Goal: Transaction & Acquisition: Purchase product/service

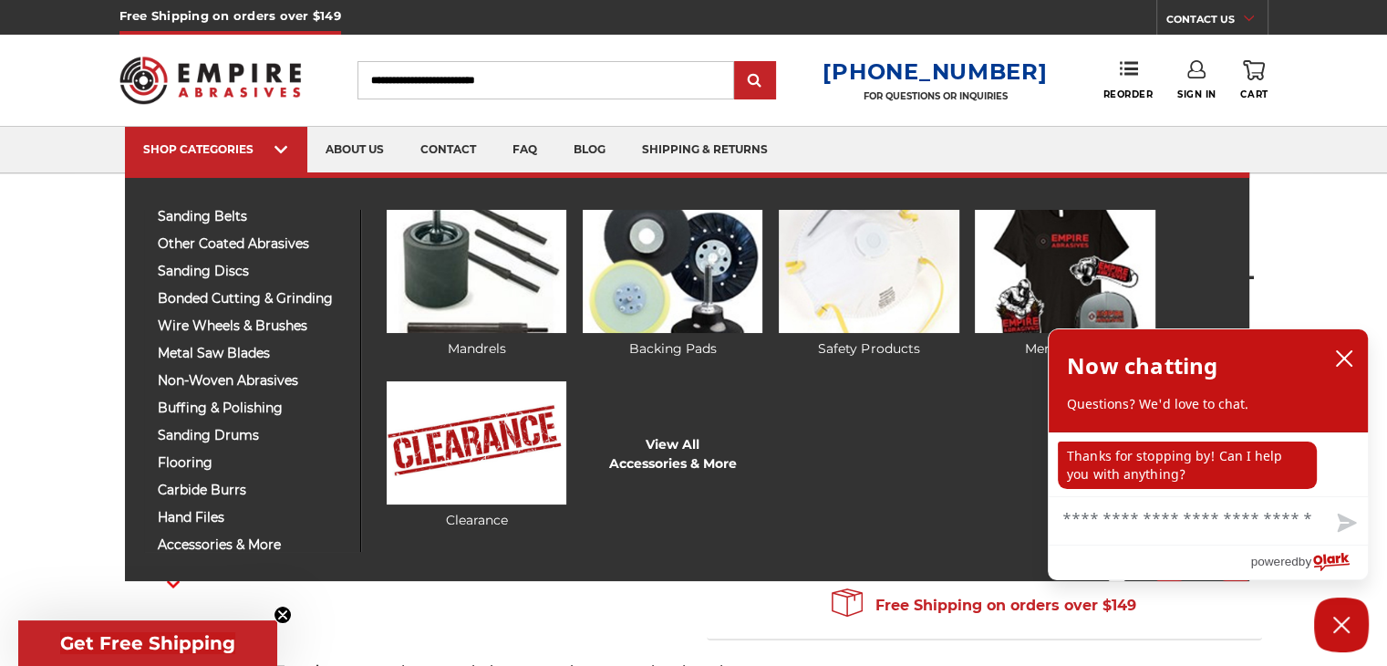
click at [221, 554] on div "sanding belts 3/8" x 13" 1/2" x 18" 1/2" x 24" 1" x 30" 1" x 42" 1-1/2" x 30" 2…" at bounding box center [687, 376] width 1124 height 409
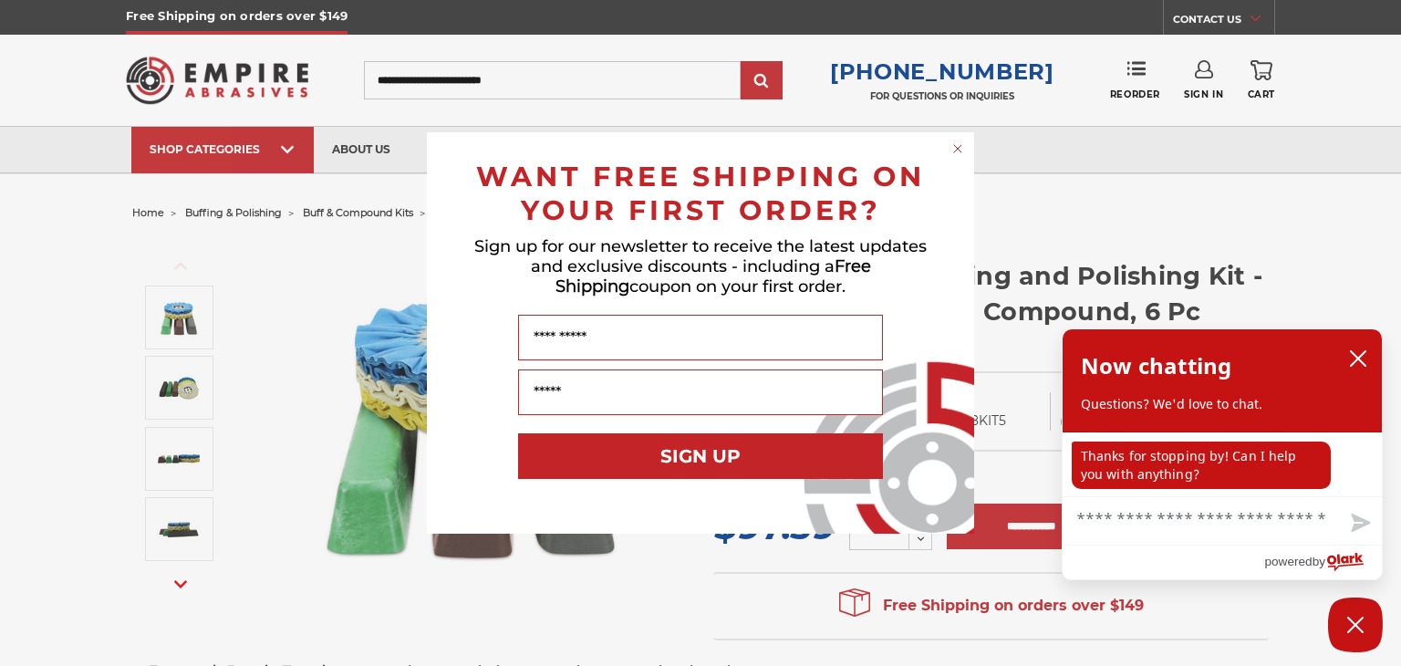
click at [950, 143] on circle "Close dialog" at bounding box center [957, 148] width 17 height 17
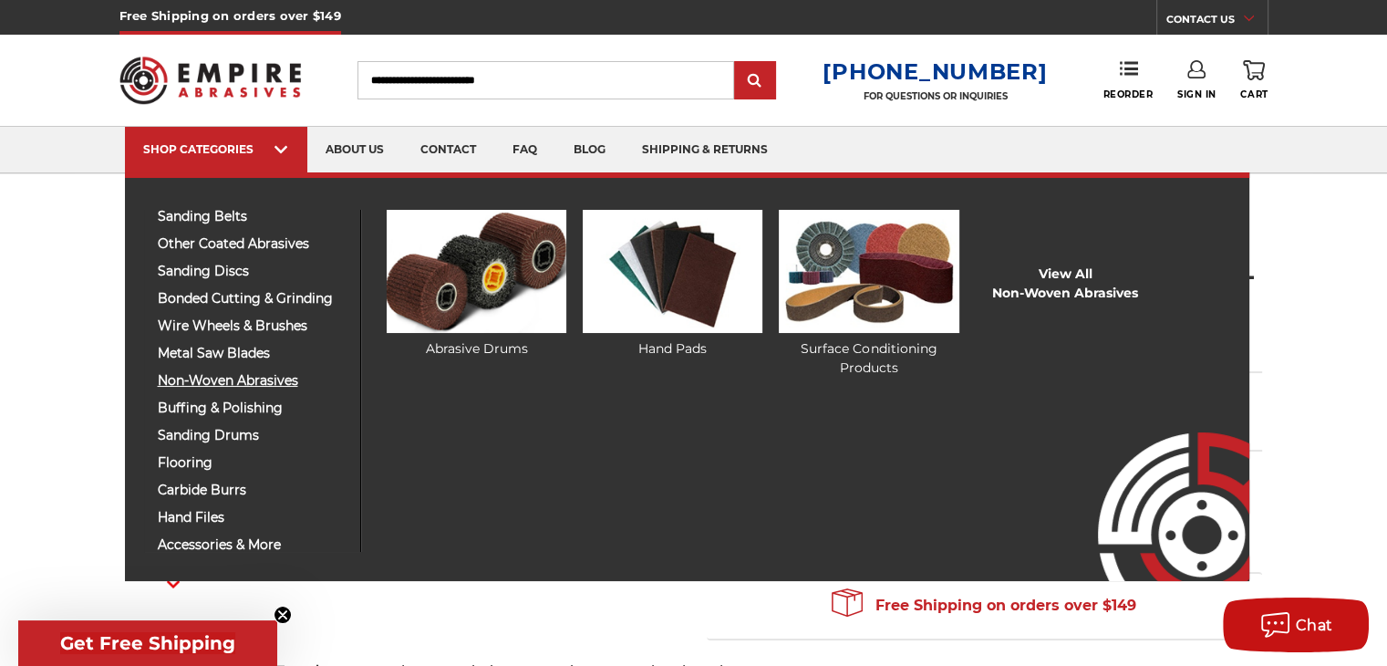
click at [258, 380] on span "non-woven abrasives" at bounding box center [252, 381] width 189 height 14
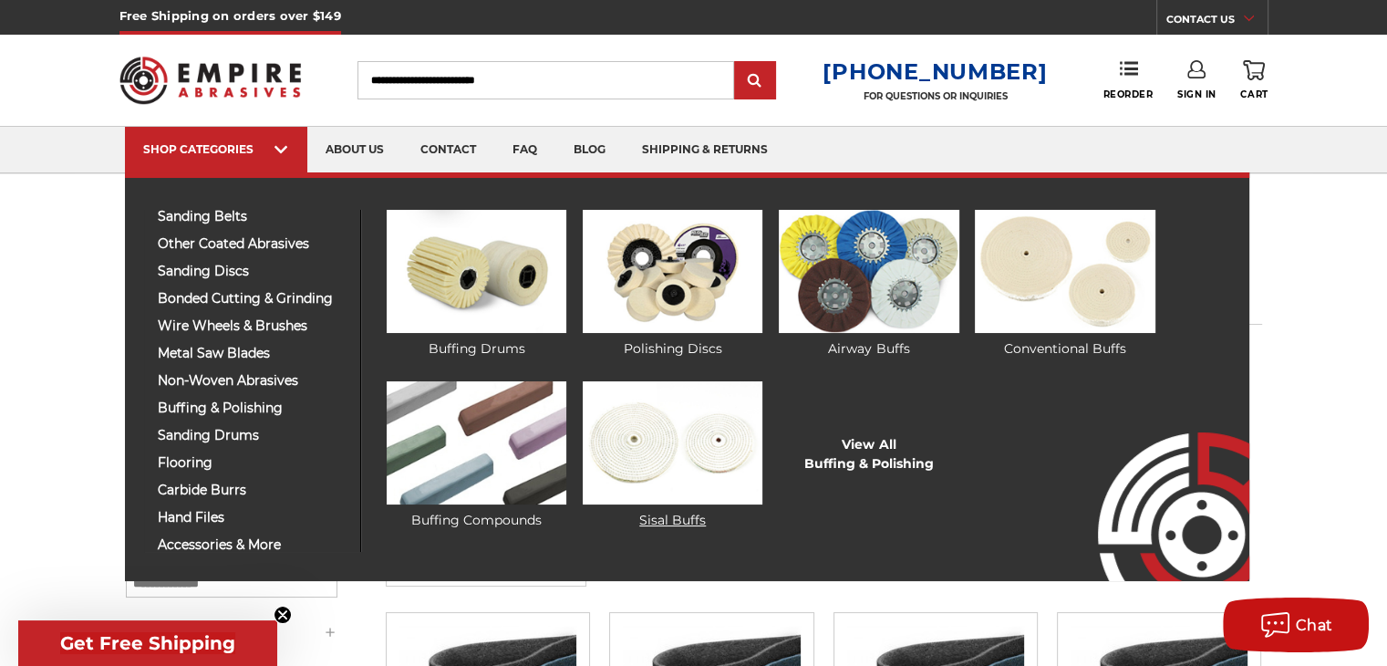
click at [701, 418] on img at bounding box center [673, 442] width 180 height 123
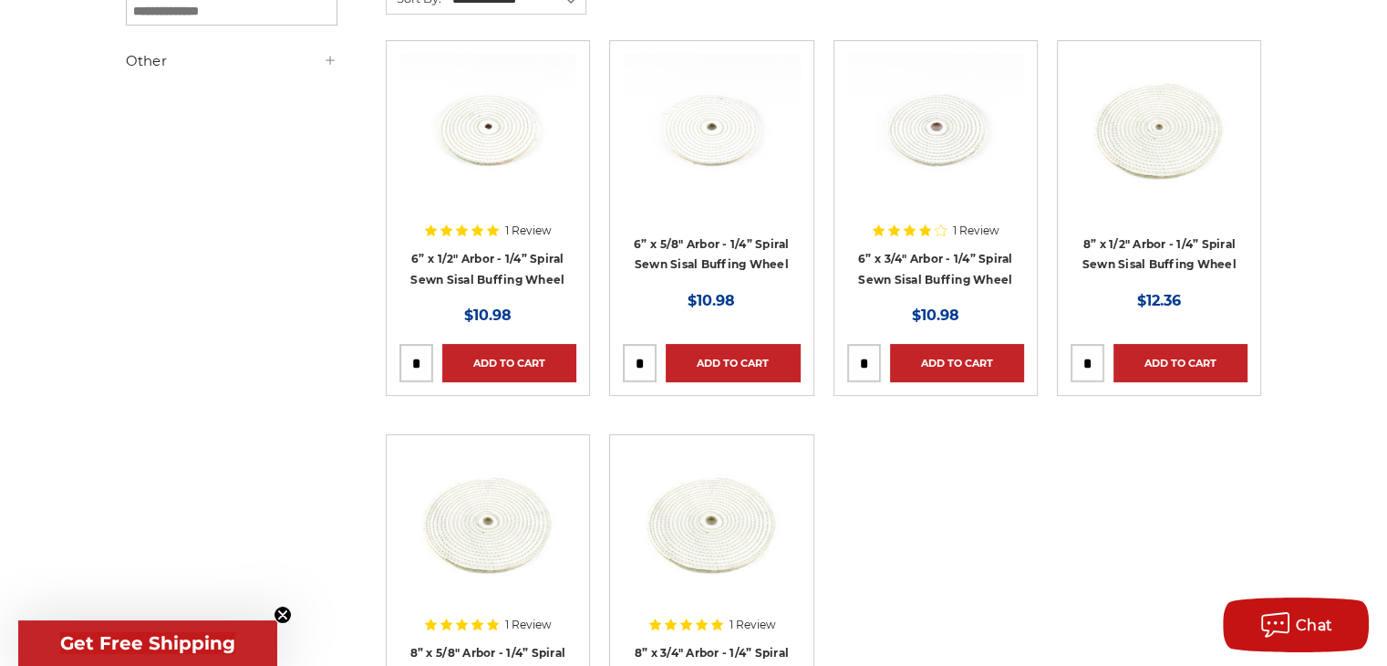
scroll to position [365, 0]
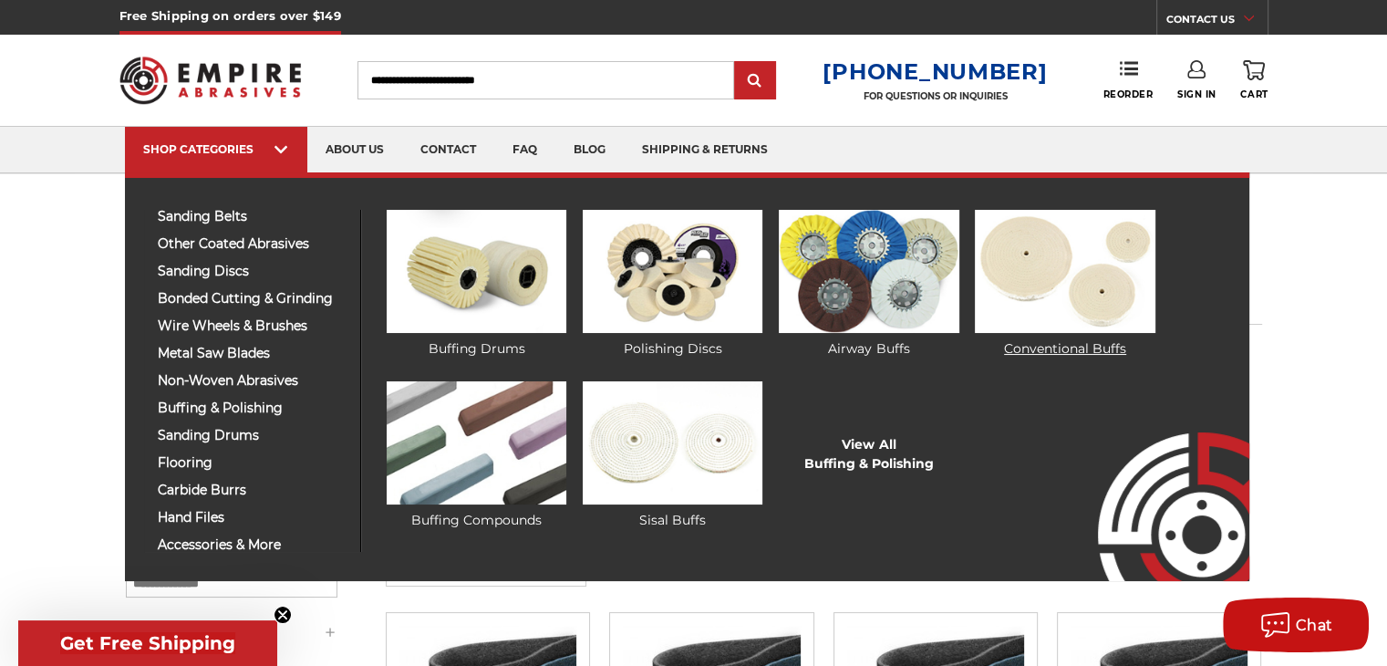
click at [1073, 274] on img at bounding box center [1065, 271] width 180 height 123
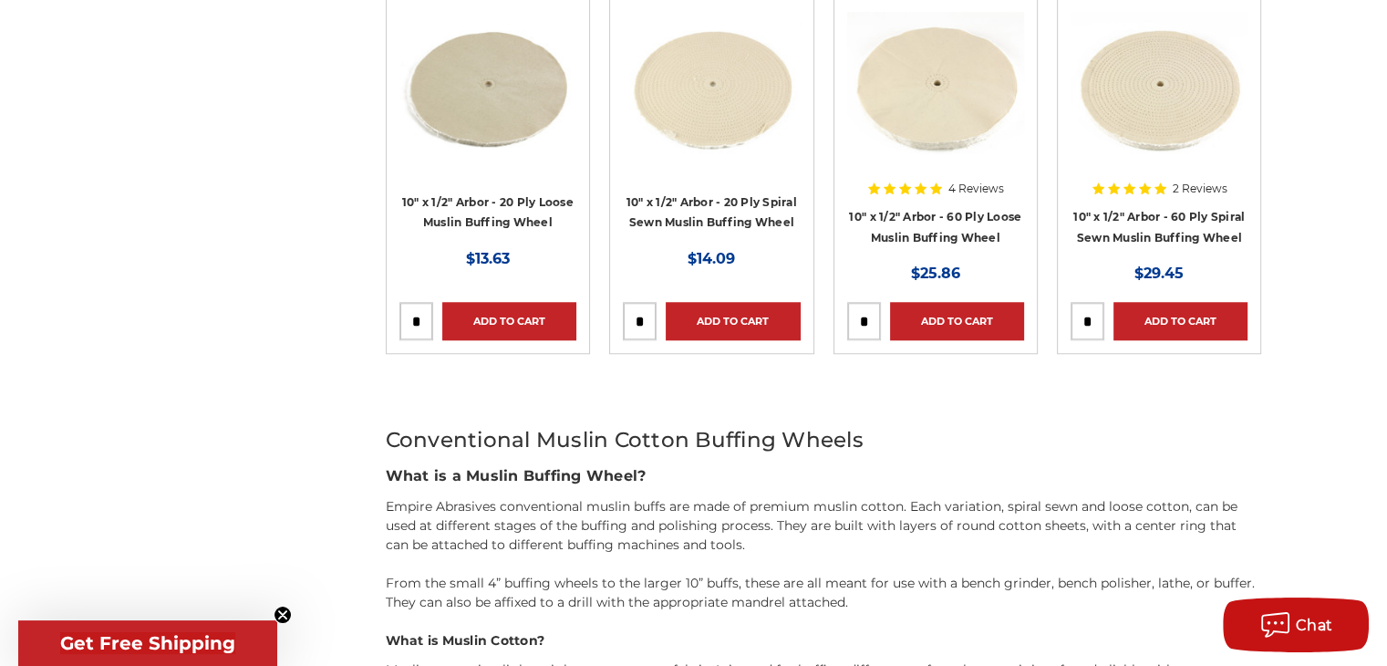
scroll to position [1580, 0]
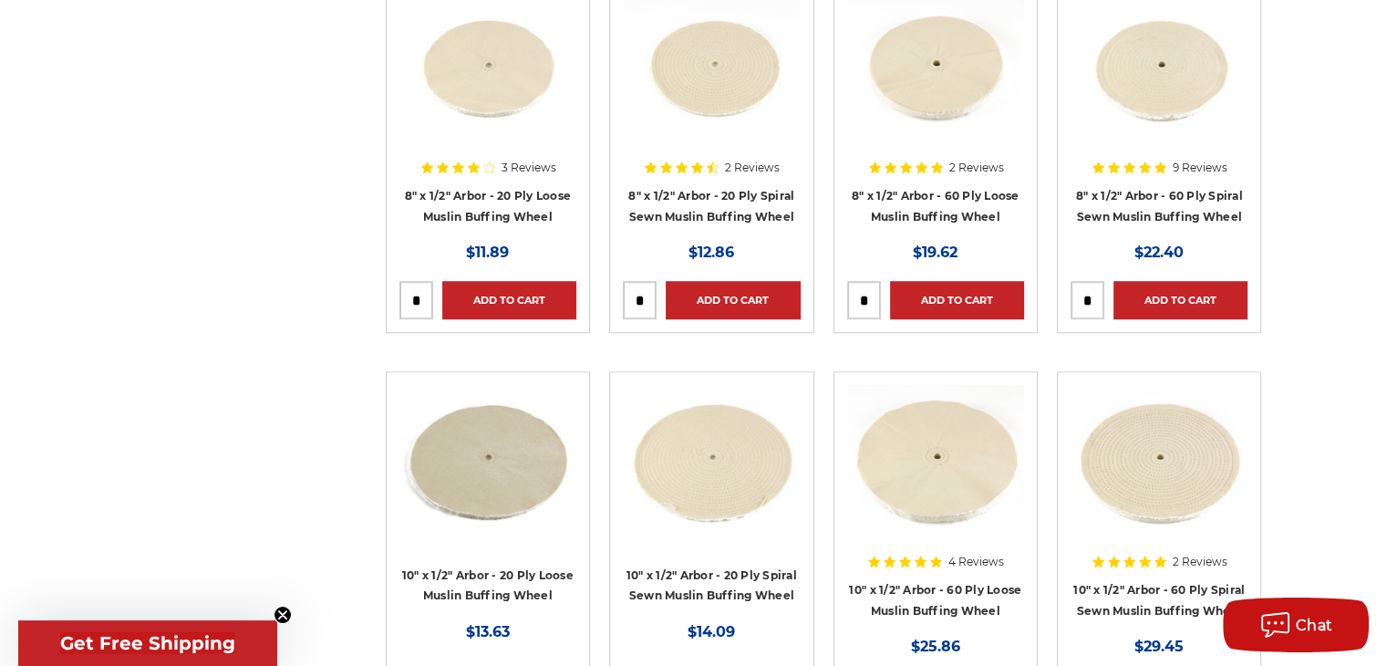
click at [1027, 263] on article "2 Reviews 8" x 1/2" Arbor - 60 Ply Loose Muslin Buffing Wheel MSRP: Was: Now: $…" at bounding box center [936, 155] width 204 height 356
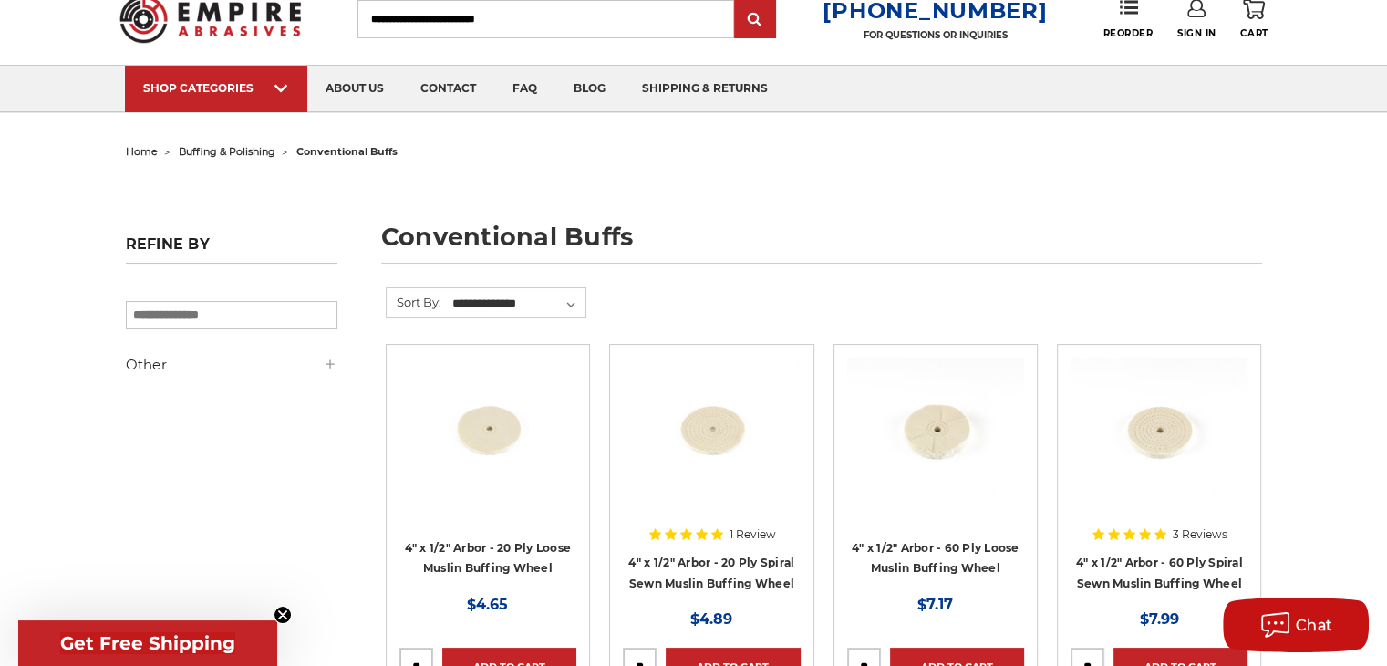
scroll to position [60, 0]
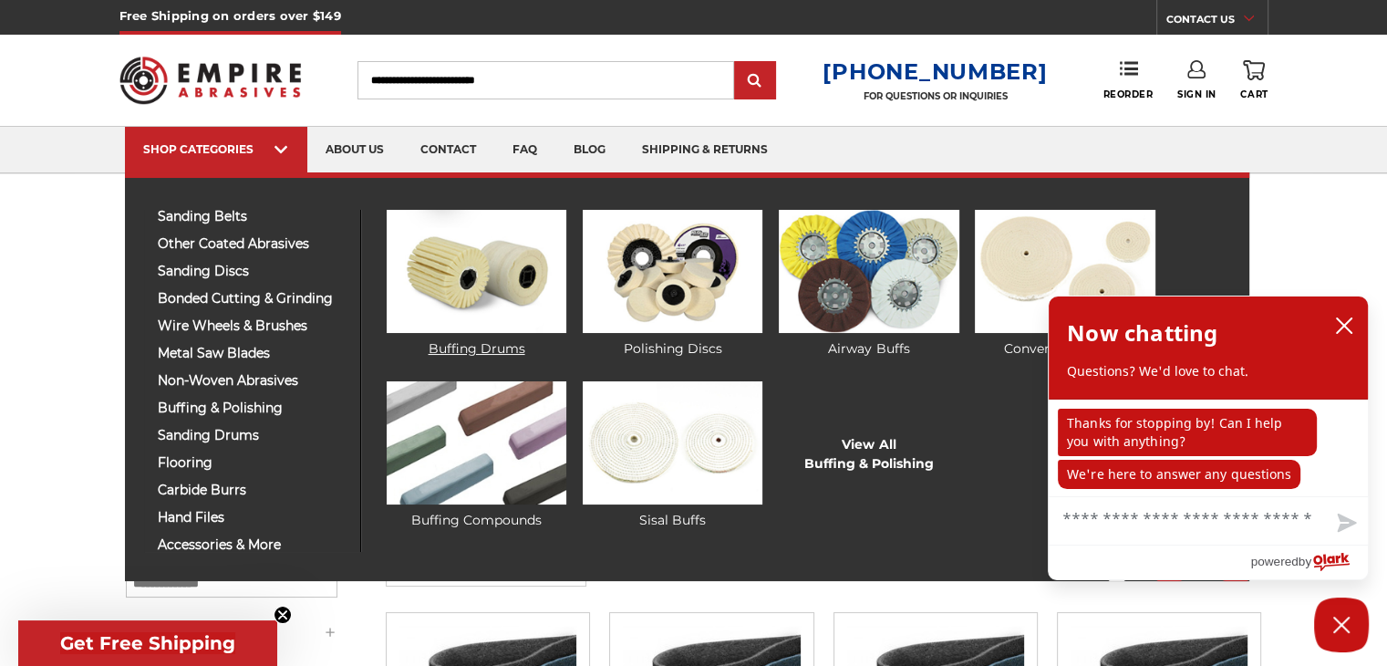
click at [484, 326] on img at bounding box center [477, 271] width 180 height 123
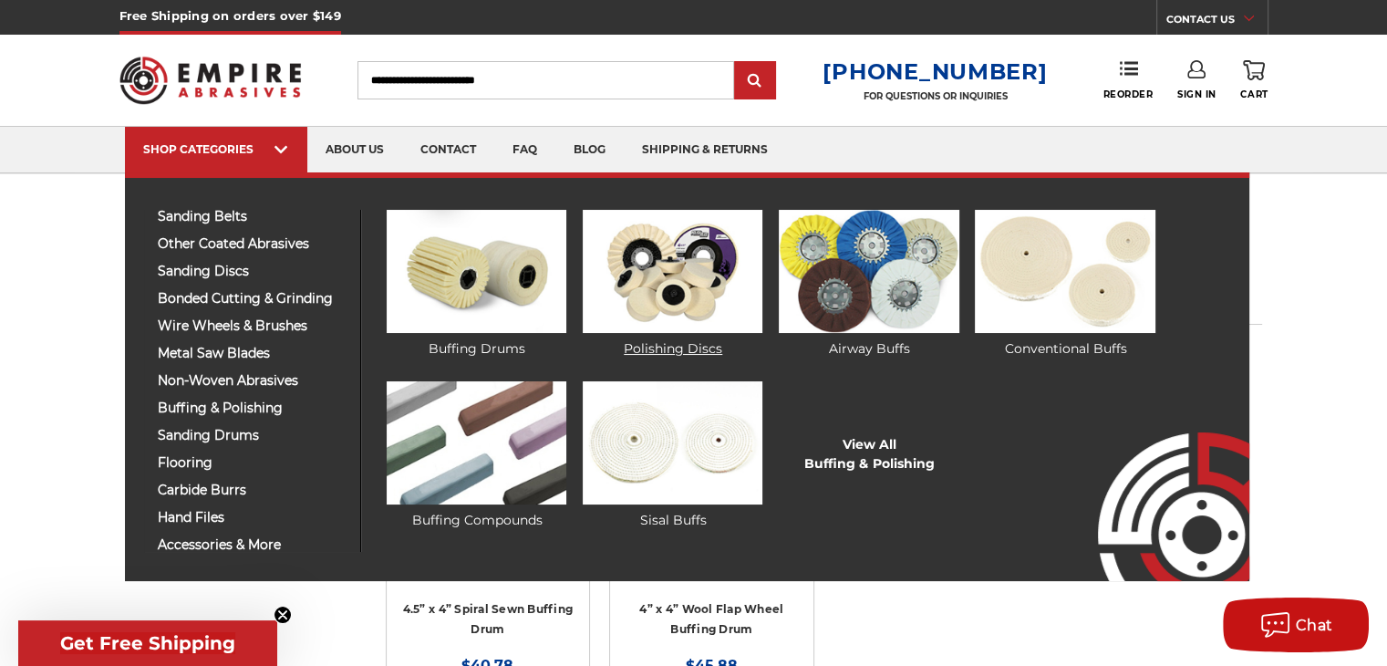
click at [684, 275] on img at bounding box center [673, 271] width 180 height 123
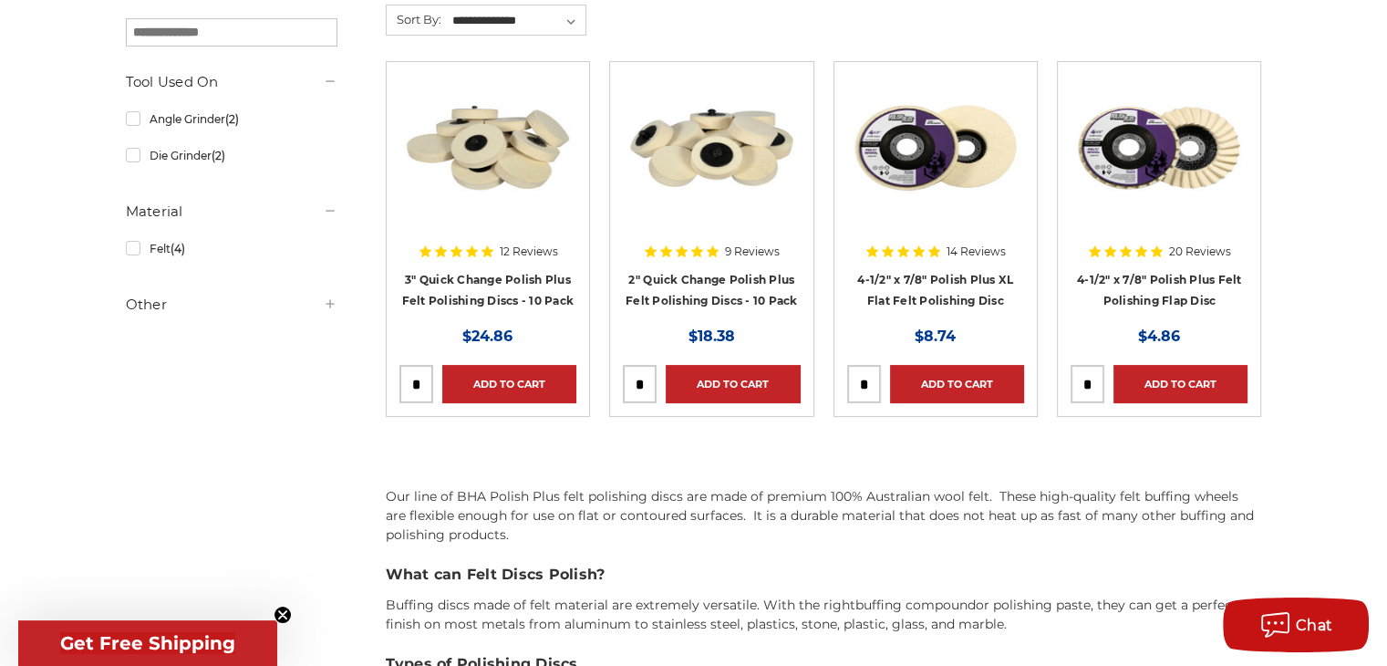
scroll to position [304, 0]
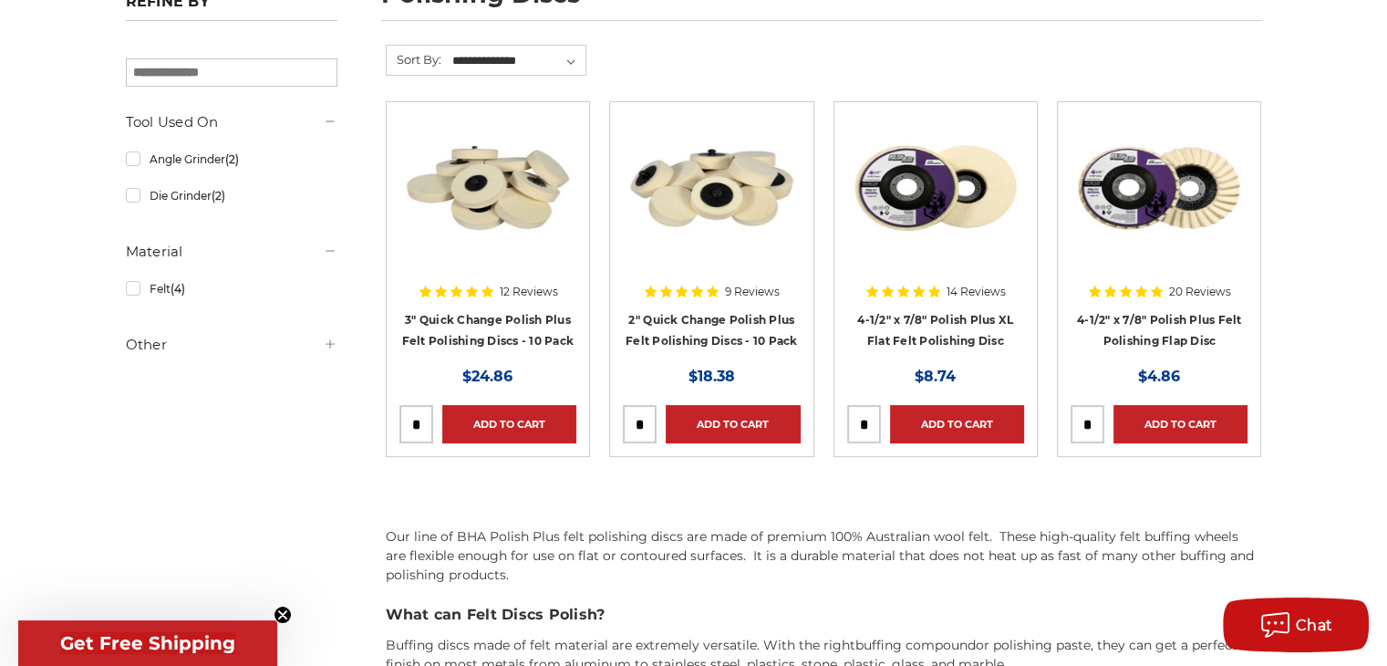
click at [508, 184] on img at bounding box center [487, 188] width 177 height 146
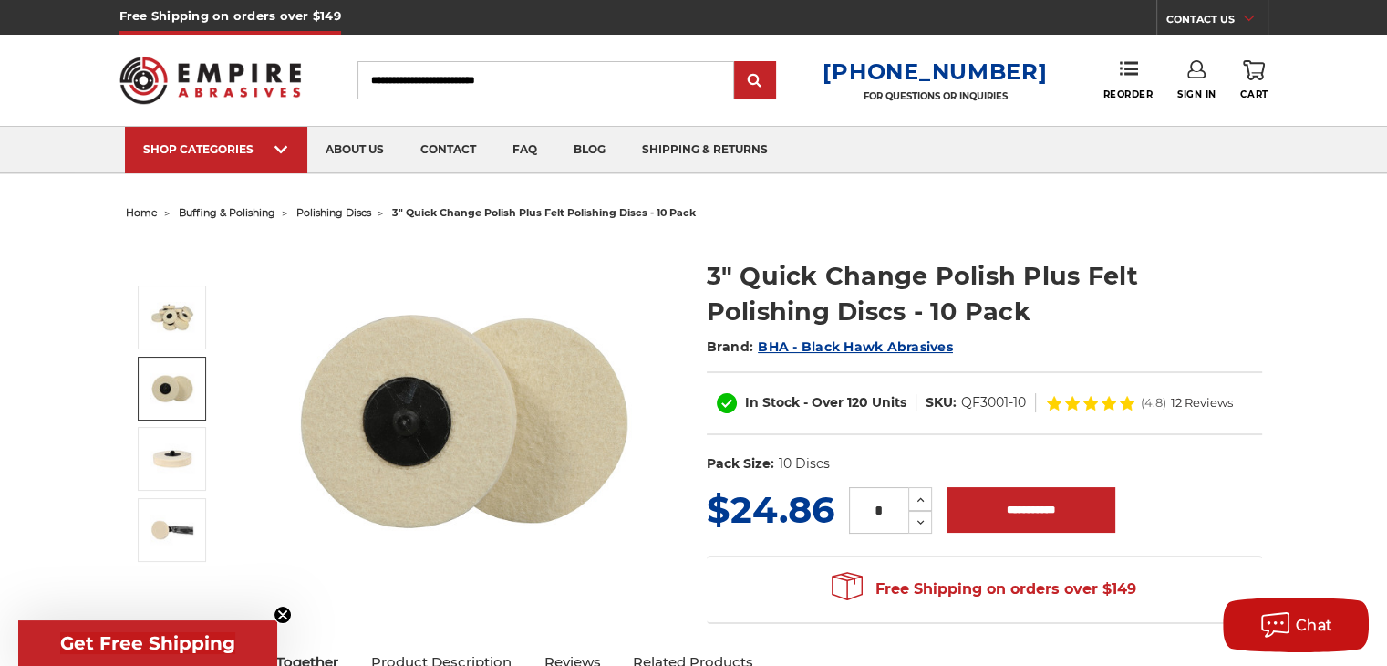
click at [180, 390] on img at bounding box center [173, 389] width 46 height 46
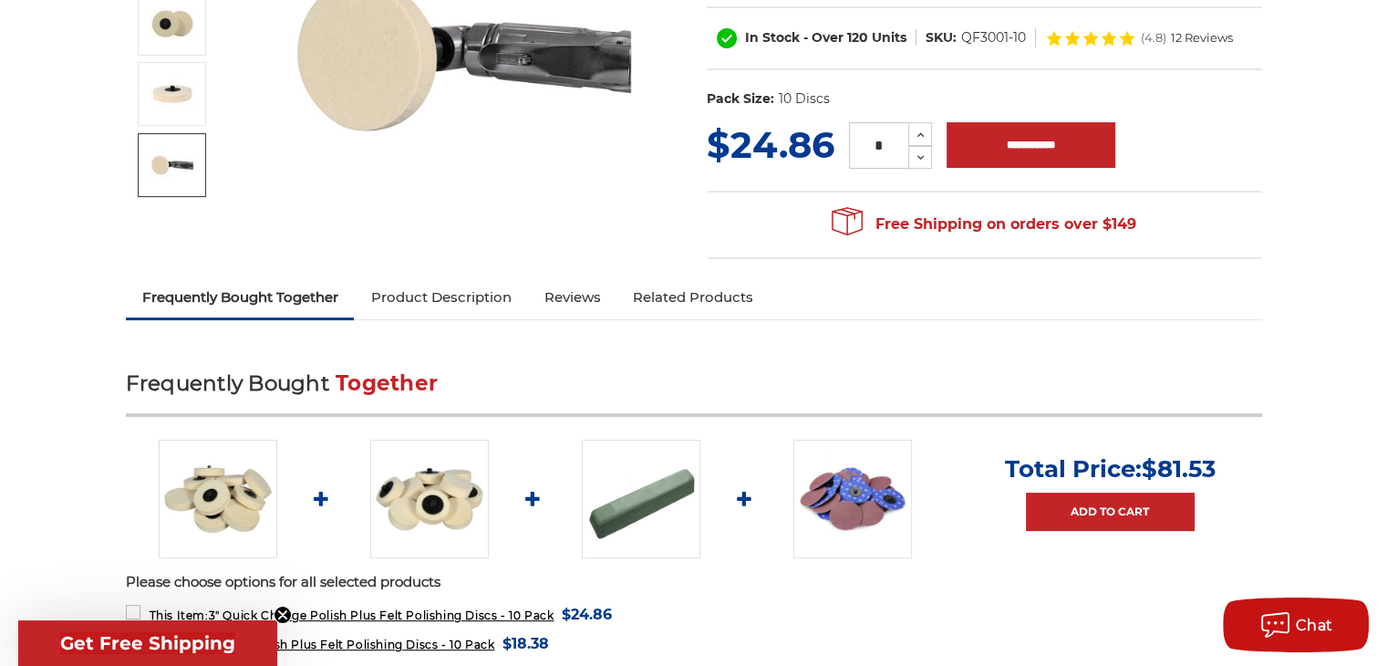
scroll to position [668, 0]
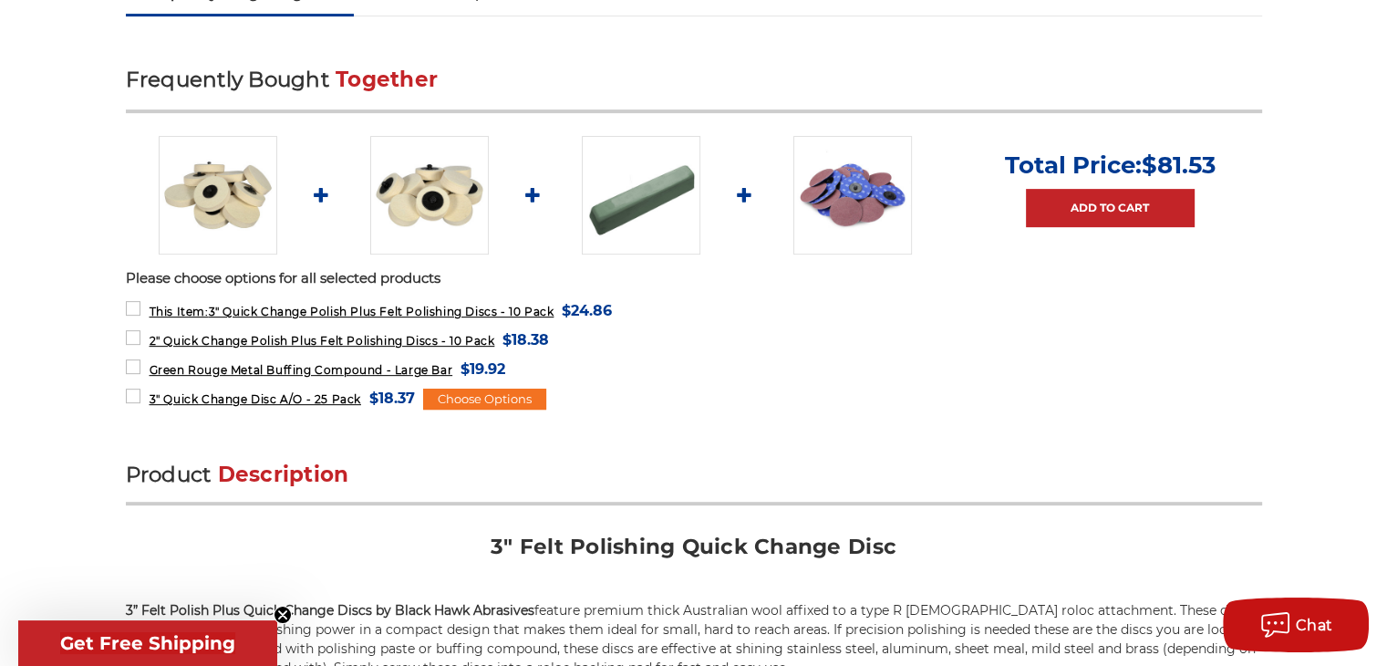
click at [215, 185] on img at bounding box center [218, 195] width 119 height 119
click at [502, 397] on div "Choose Options" at bounding box center [484, 400] width 123 height 22
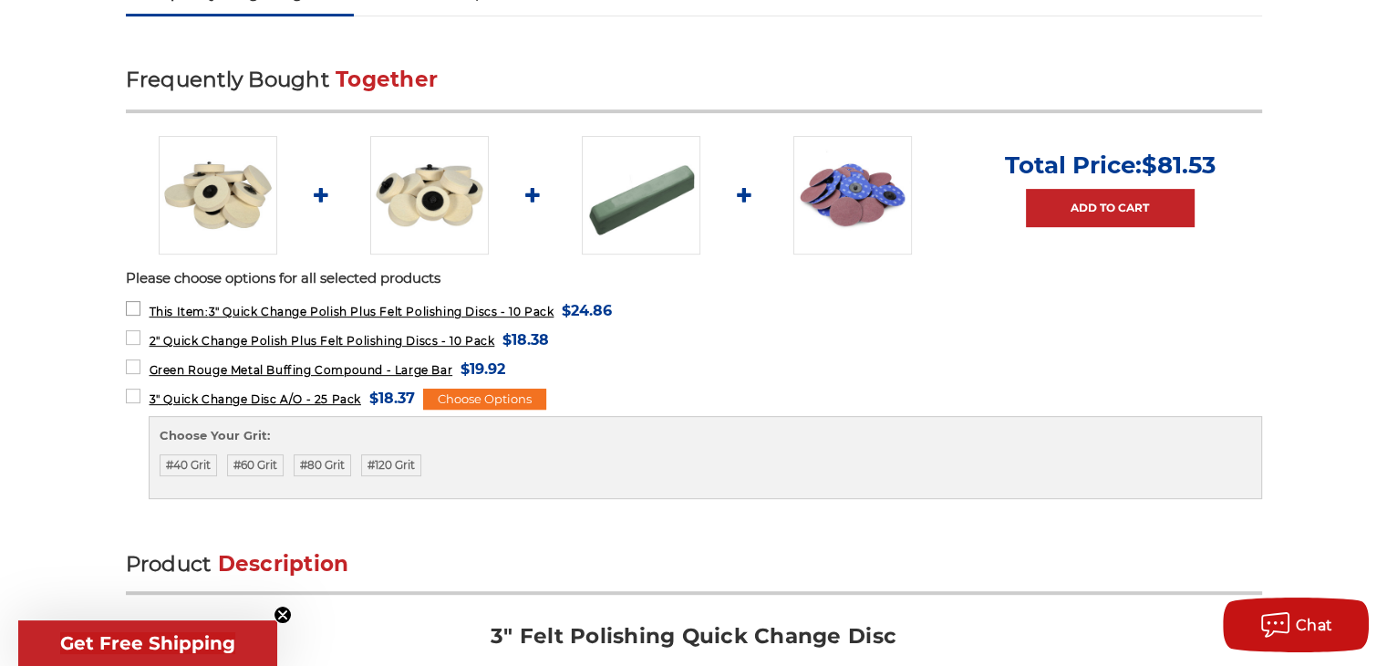
click at [374, 307] on span "This Item: 3" Quick Change Polish Plus Felt Polishing Discs - 10 Pack" at bounding box center [351, 312] width 405 height 14
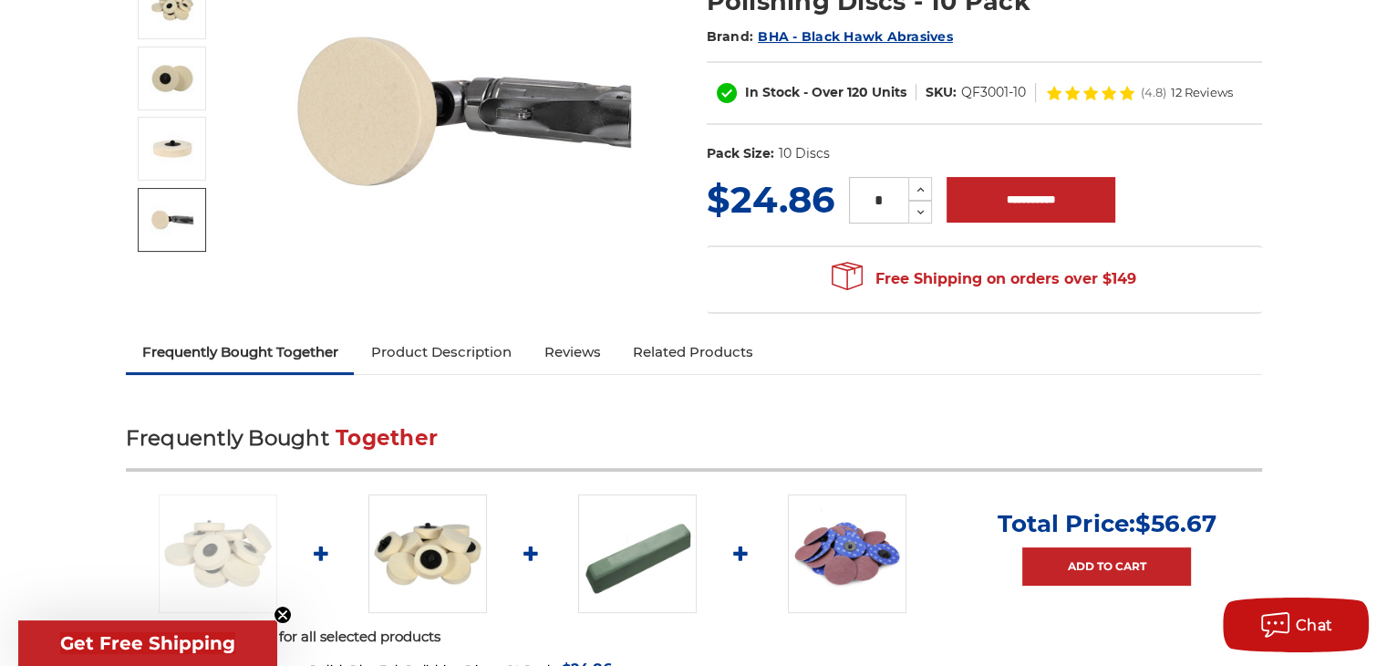
scroll to position [243, 0]
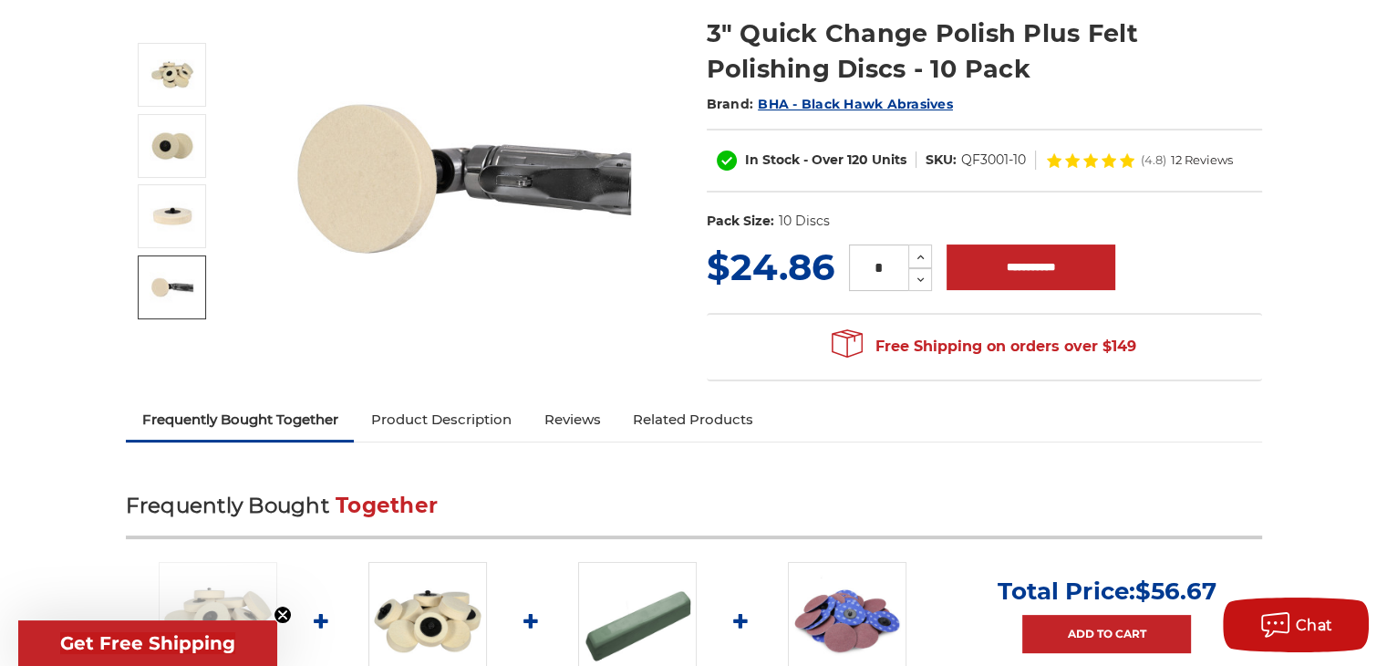
click at [409, 409] on link "Product Description" at bounding box center [440, 419] width 173 height 40
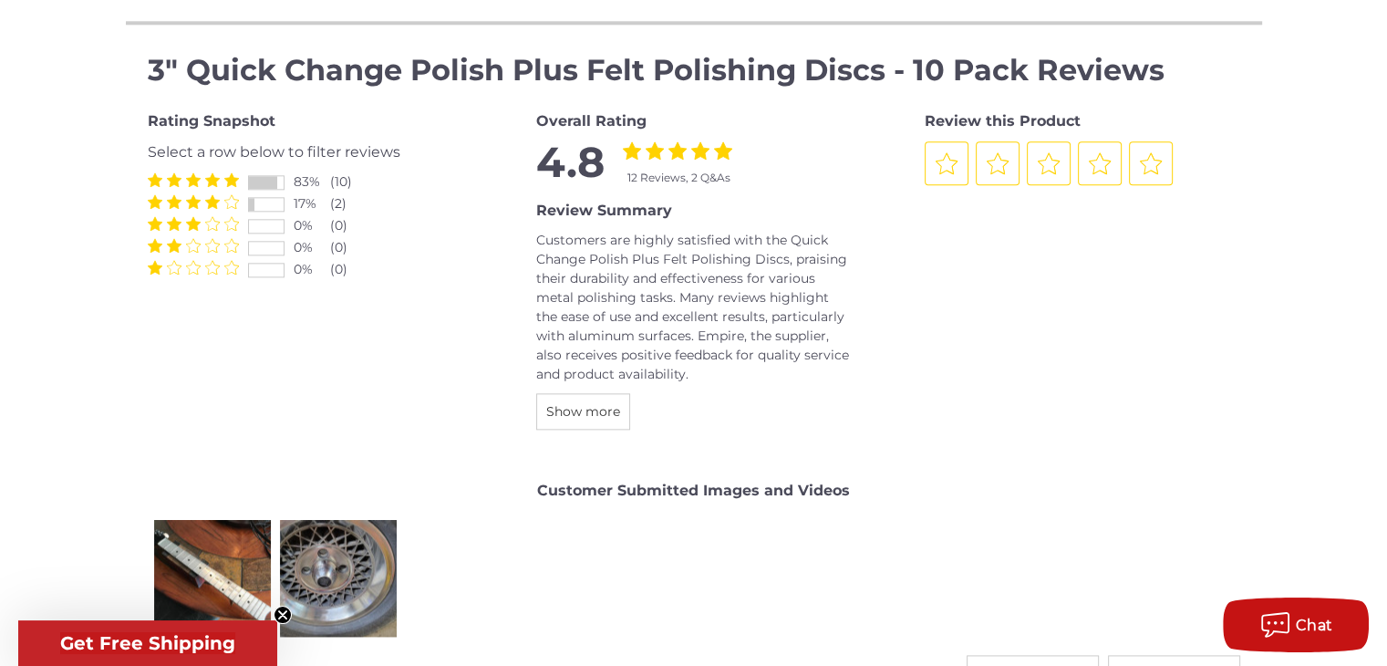
scroll to position [2227, 0]
